Goal: Information Seeking & Learning: Learn about a topic

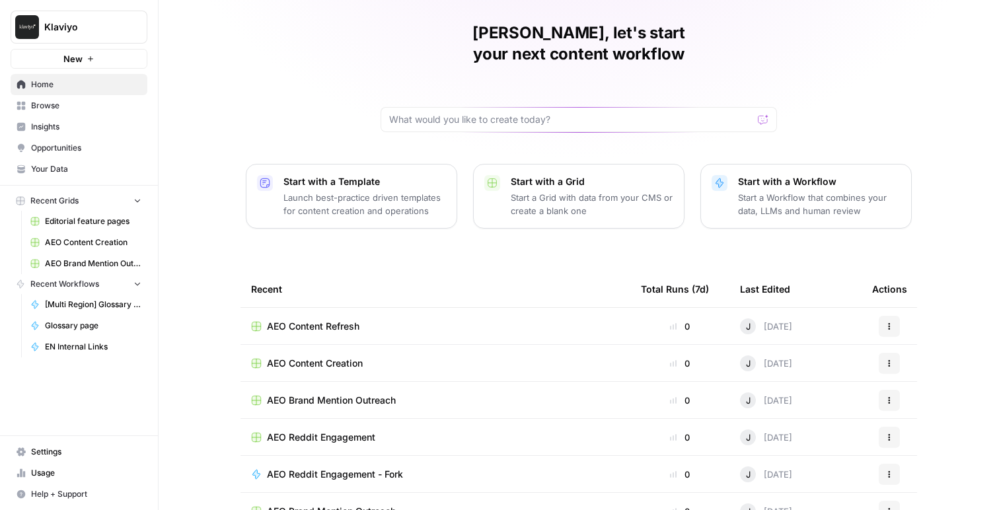
scroll to position [53, 0]
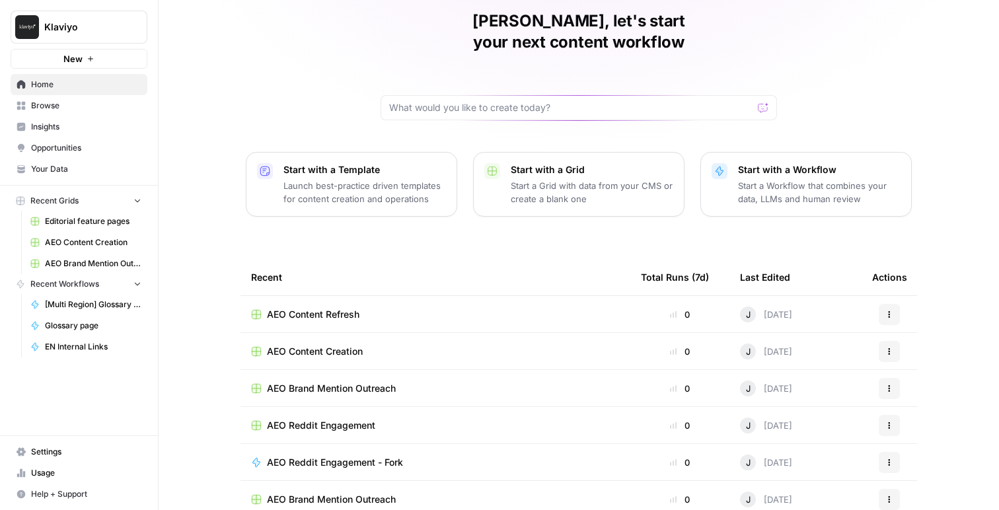
click at [32, 128] on span "Insights" at bounding box center [86, 127] width 110 height 12
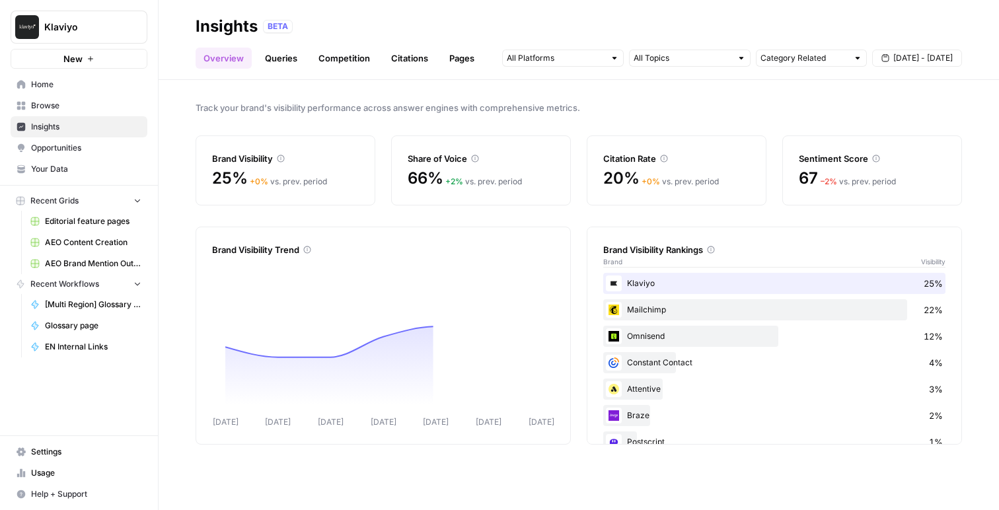
click at [418, 58] on link "Citations" at bounding box center [409, 58] width 53 height 21
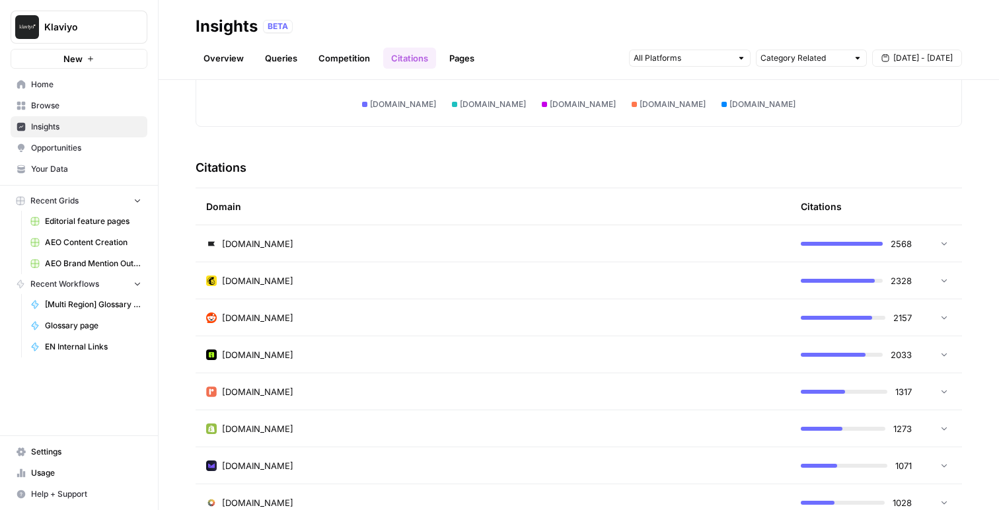
scroll to position [258, 0]
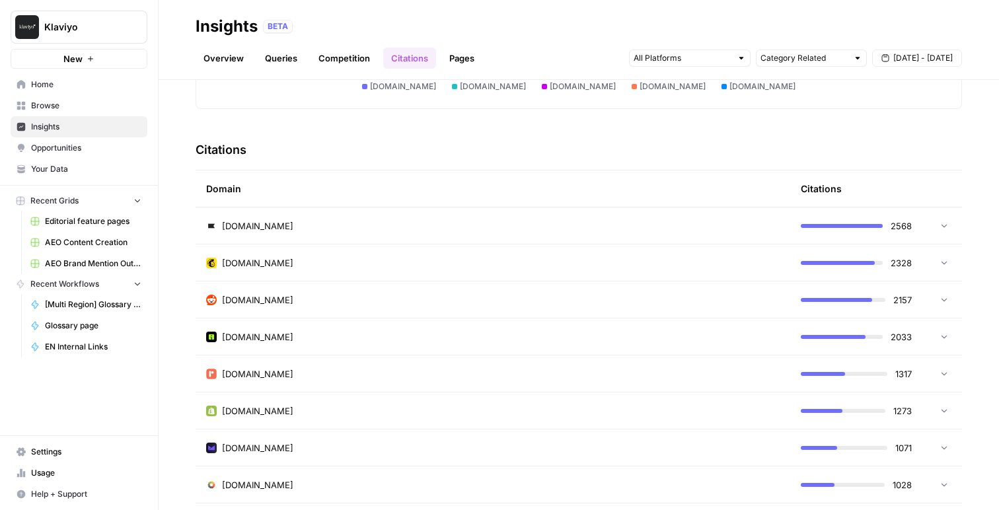
click at [385, 292] on td "[DOMAIN_NAME]" at bounding box center [493, 299] width 594 height 36
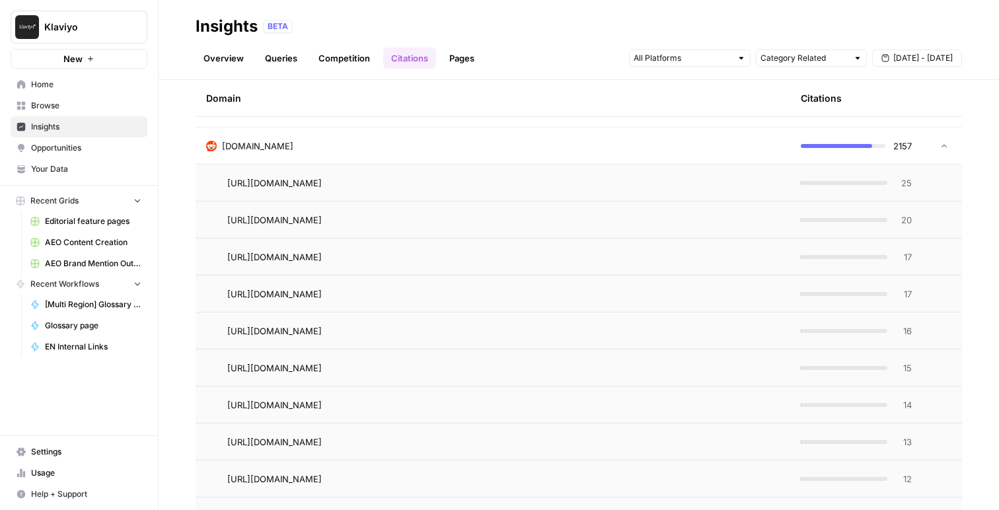
scroll to position [377, 0]
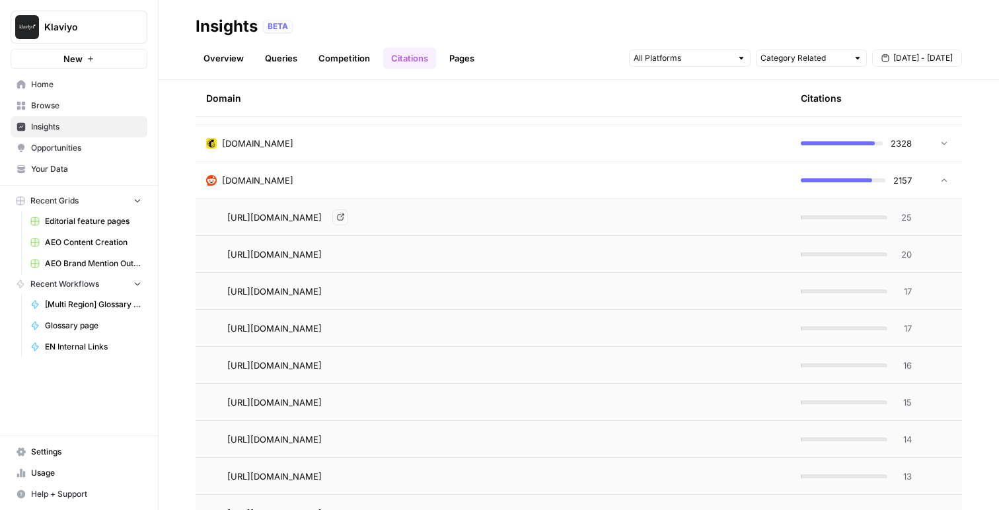
click at [343, 219] on icon "Go to page https://www.reddit.com/r/email/comments/1e665v1/whats_the_best_way_t…" at bounding box center [340, 217] width 7 height 7
click at [742, 217] on div "[URL][DOMAIN_NAME] Go to page" at bounding box center [503, 217] width 552 height 16
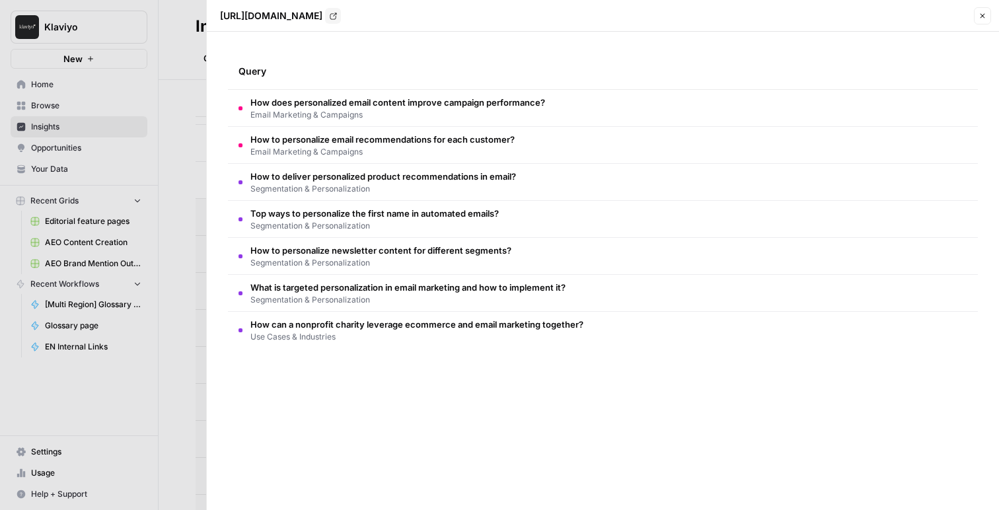
click at [195, 66] on div at bounding box center [499, 255] width 999 height 510
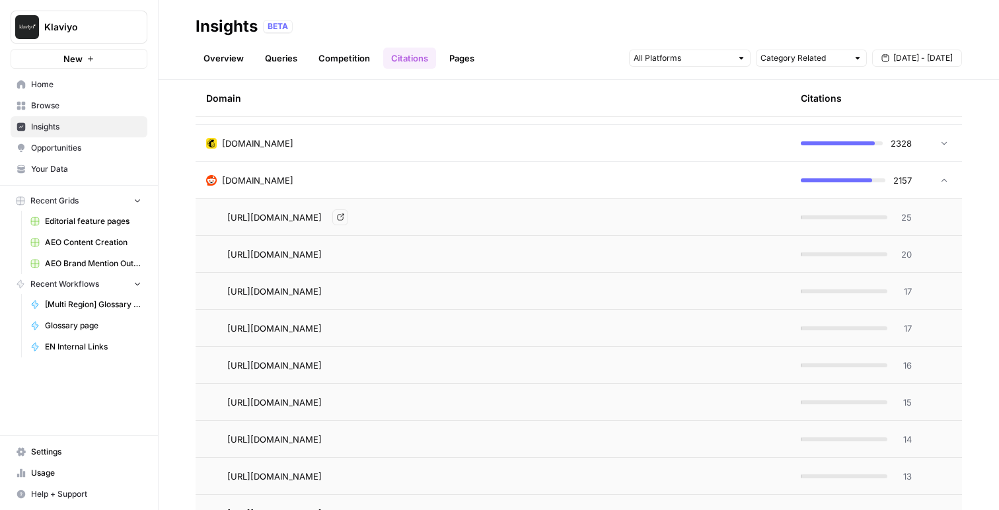
click at [348, 221] on link "Go to page" at bounding box center [340, 217] width 16 height 16
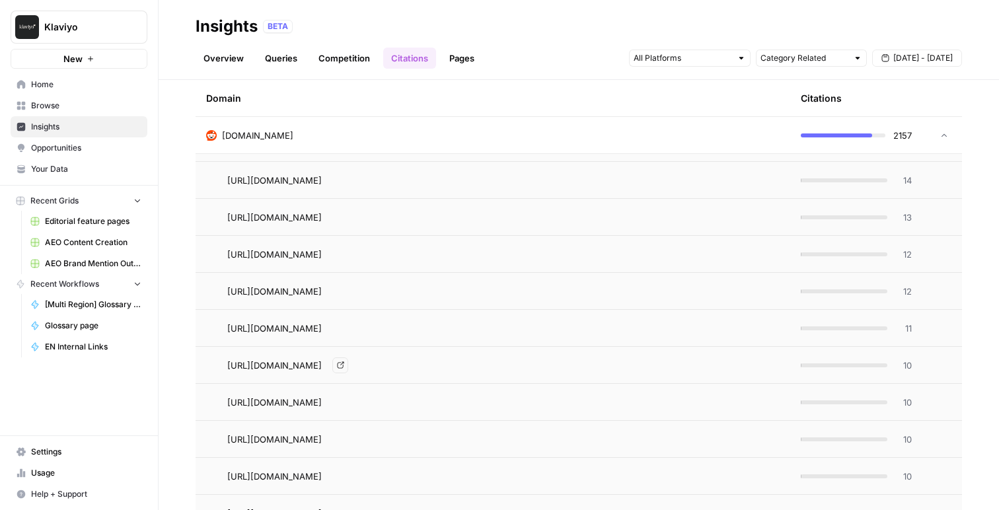
scroll to position [737, 0]
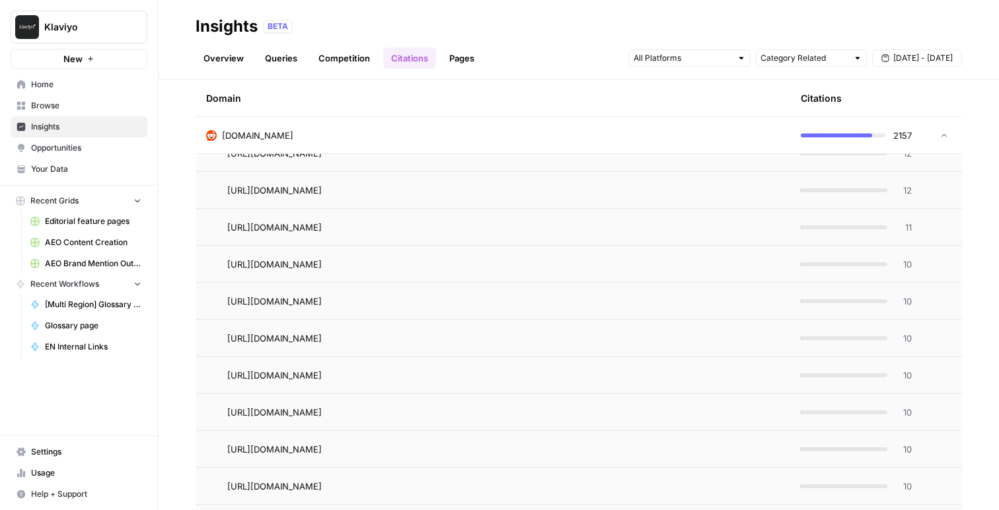
click at [227, 54] on link "Overview" at bounding box center [224, 58] width 56 height 21
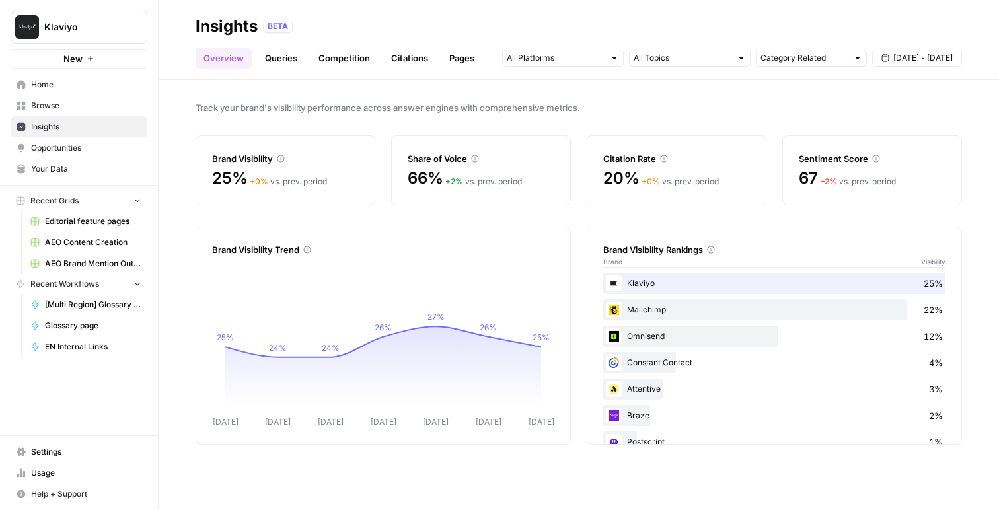
click at [80, 144] on span "Opportunities" at bounding box center [86, 148] width 110 height 12
